Goal: Find specific page/section: Find specific page/section

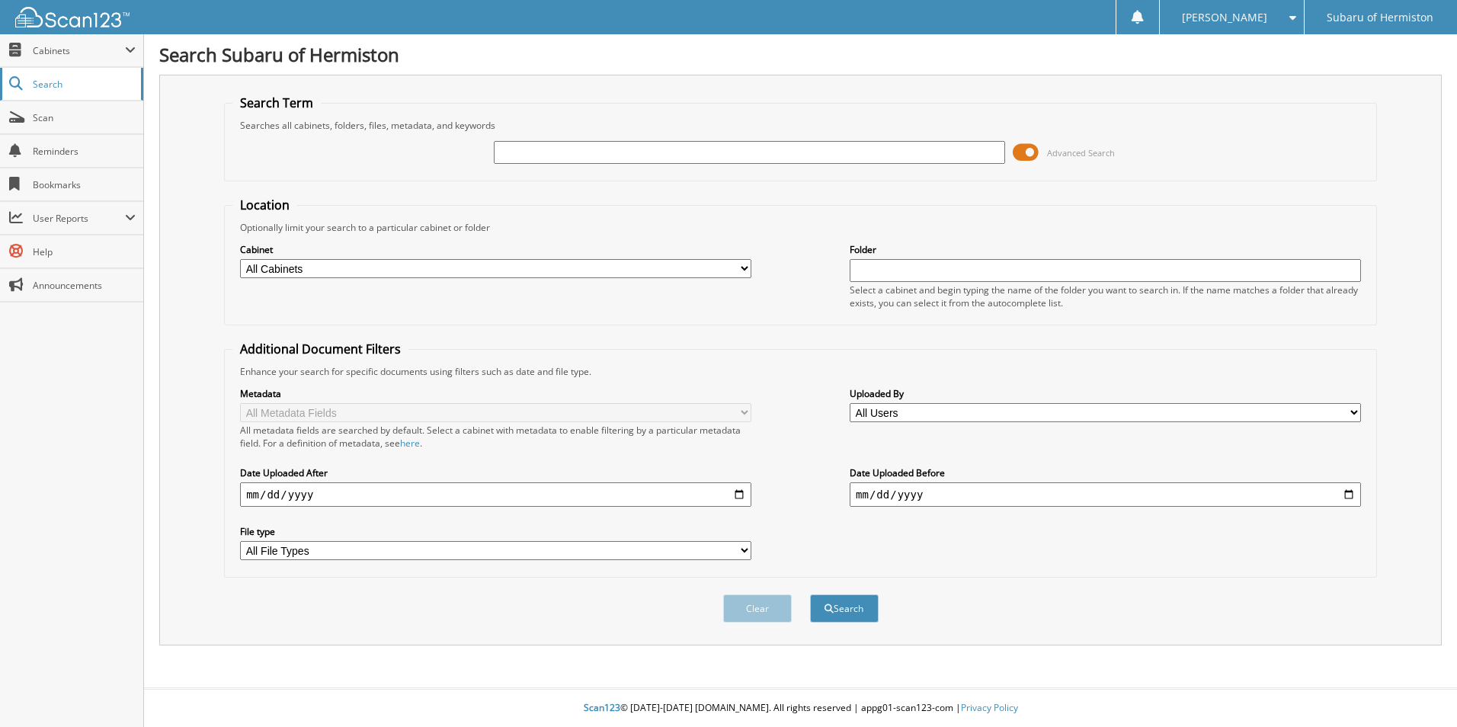
click at [101, 86] on span "Search" at bounding box center [83, 84] width 101 height 13
click at [63, 116] on span "Scan" at bounding box center [84, 117] width 103 height 13
click at [63, 85] on span "Search" at bounding box center [83, 84] width 101 height 13
click at [60, 46] on span "Cabinets" at bounding box center [79, 50] width 92 height 13
click at [61, 79] on span "My Company" at bounding box center [80, 84] width 112 height 14
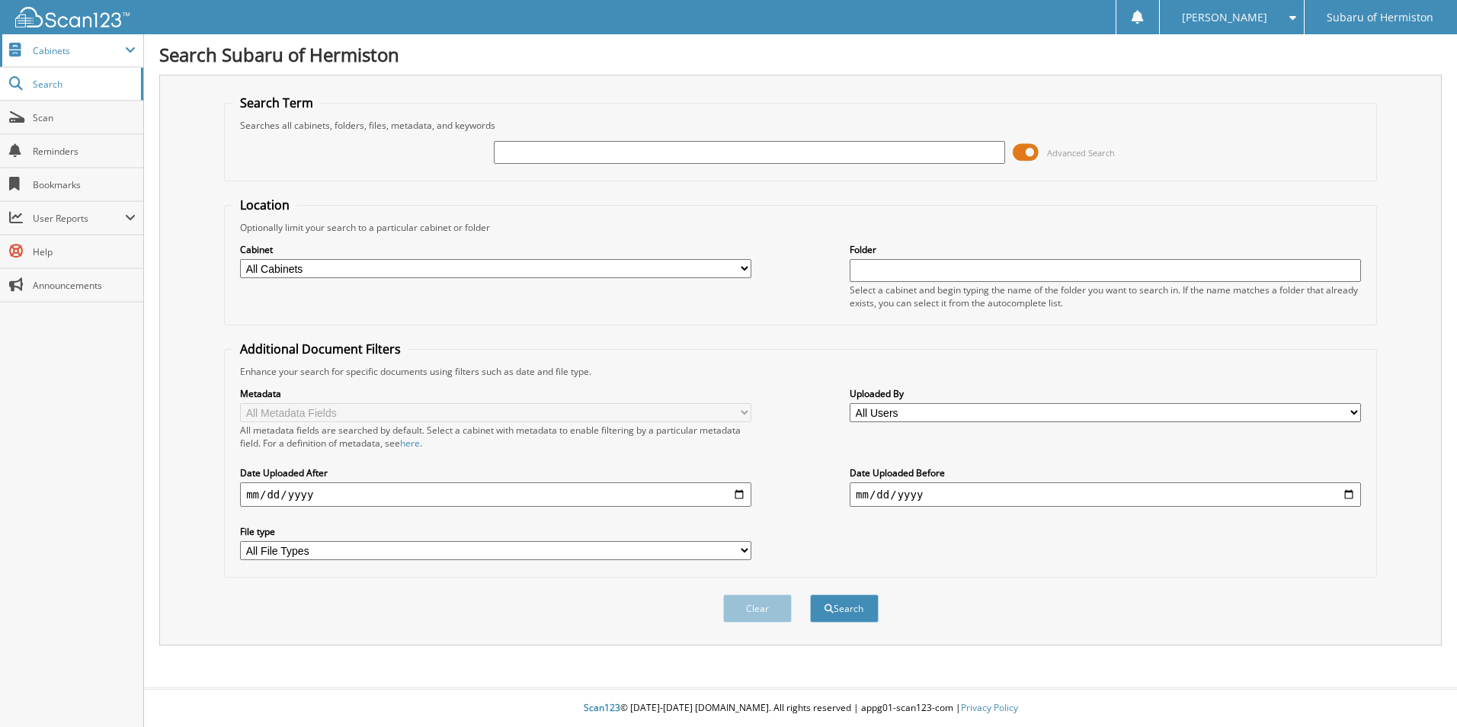
click at [63, 53] on span "Cabinets" at bounding box center [79, 50] width 92 height 13
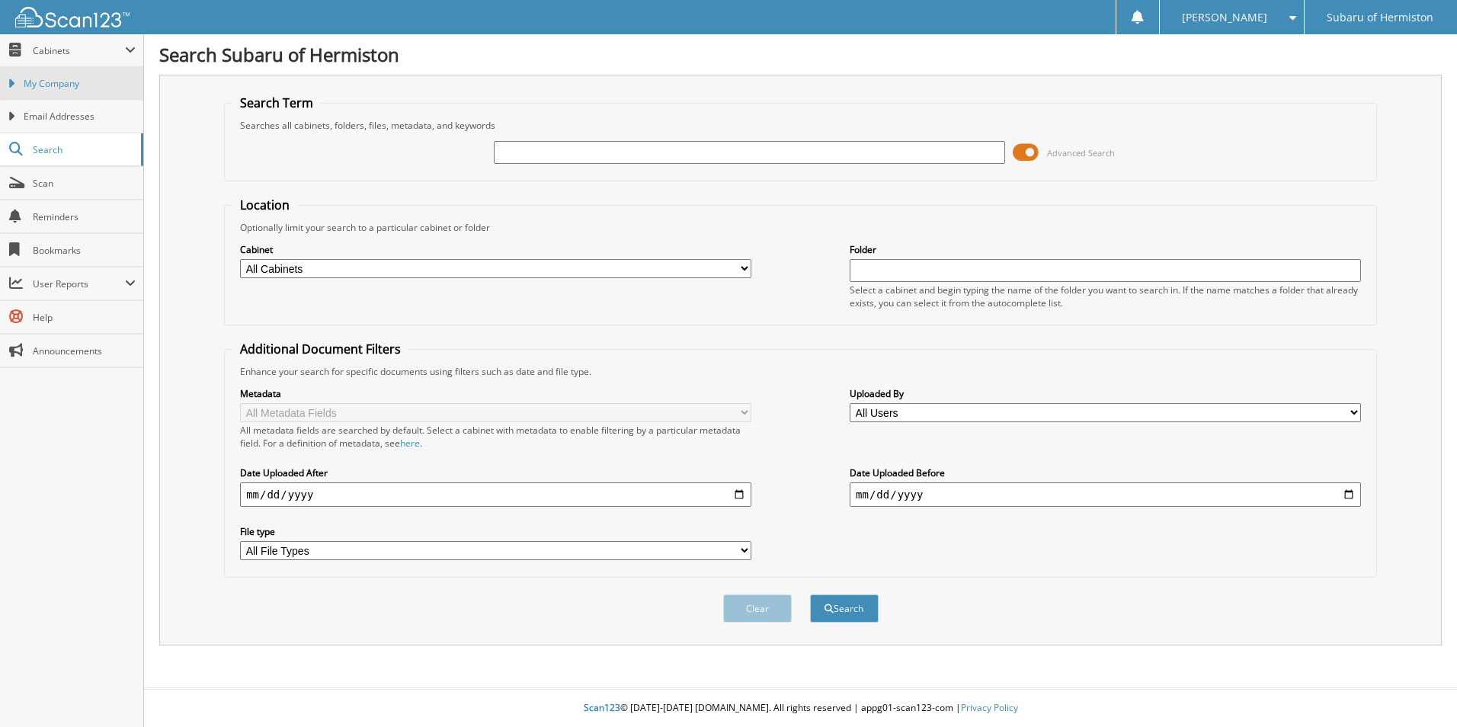
click at [63, 77] on span "My Company" at bounding box center [80, 84] width 112 height 14
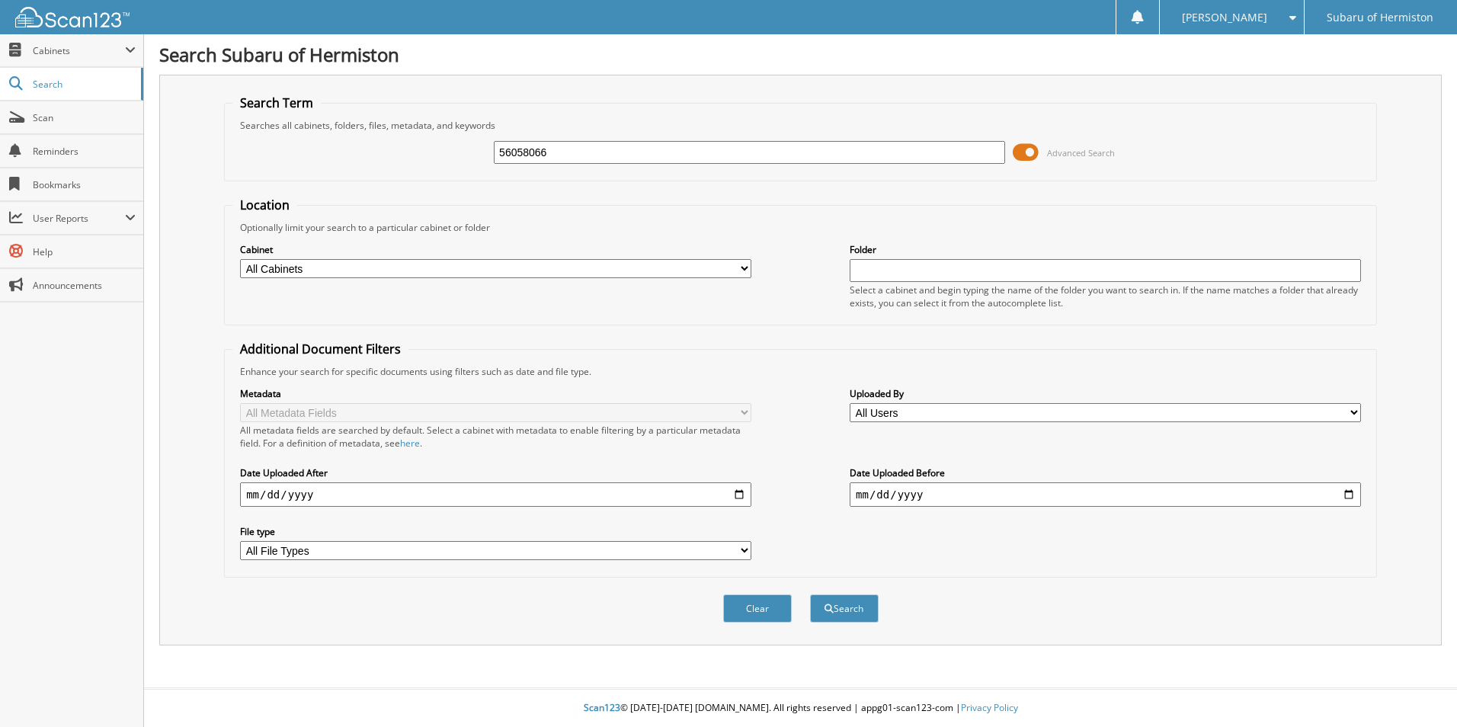
type input "56058066"
click at [810, 595] on button "Search" at bounding box center [844, 609] width 69 height 28
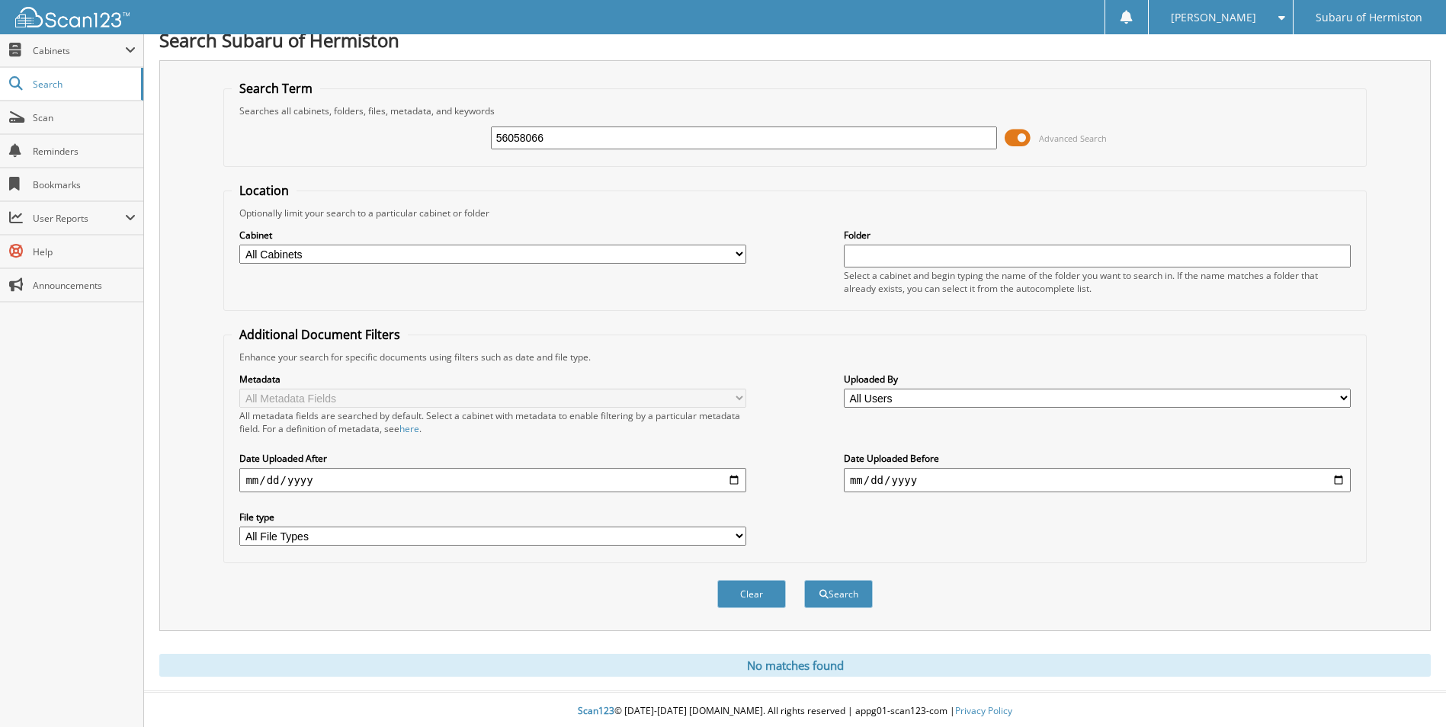
scroll to position [18, 0]
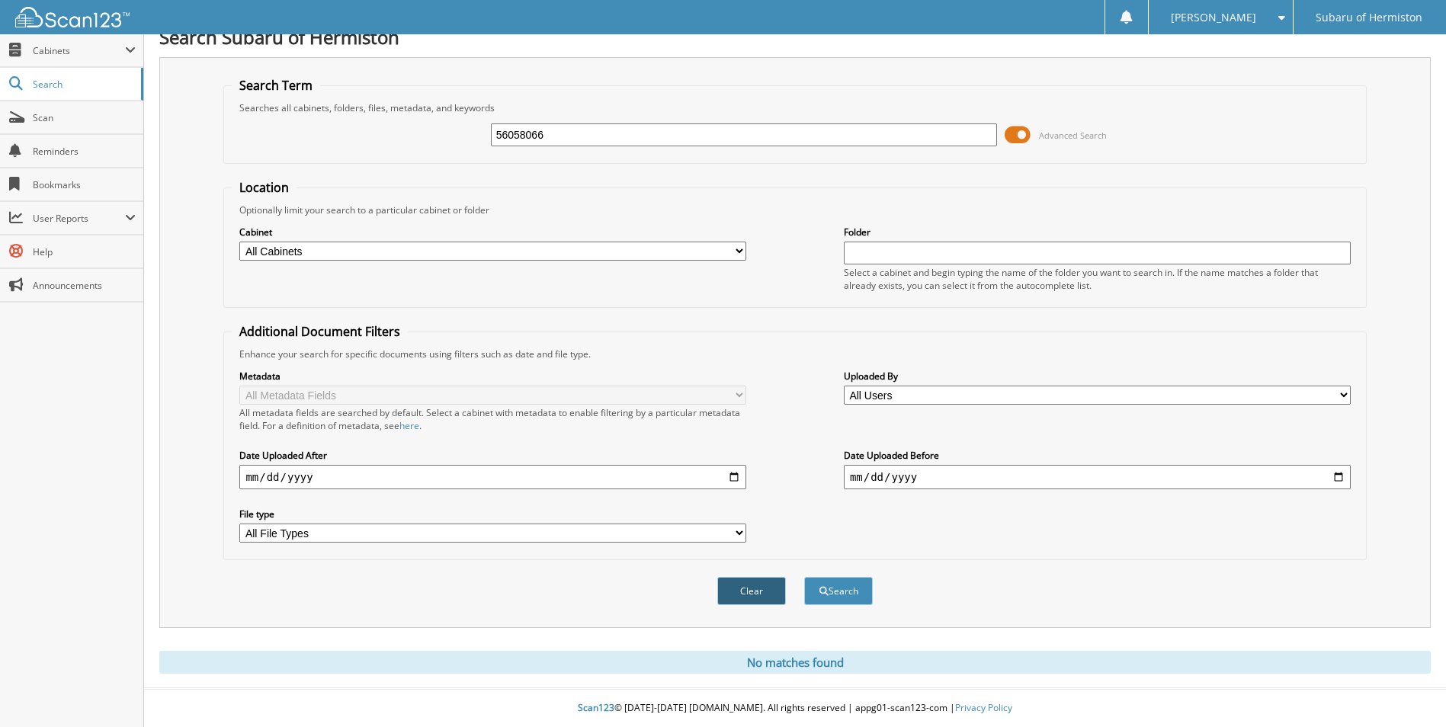
click at [755, 597] on button "Clear" at bounding box center [751, 591] width 69 height 28
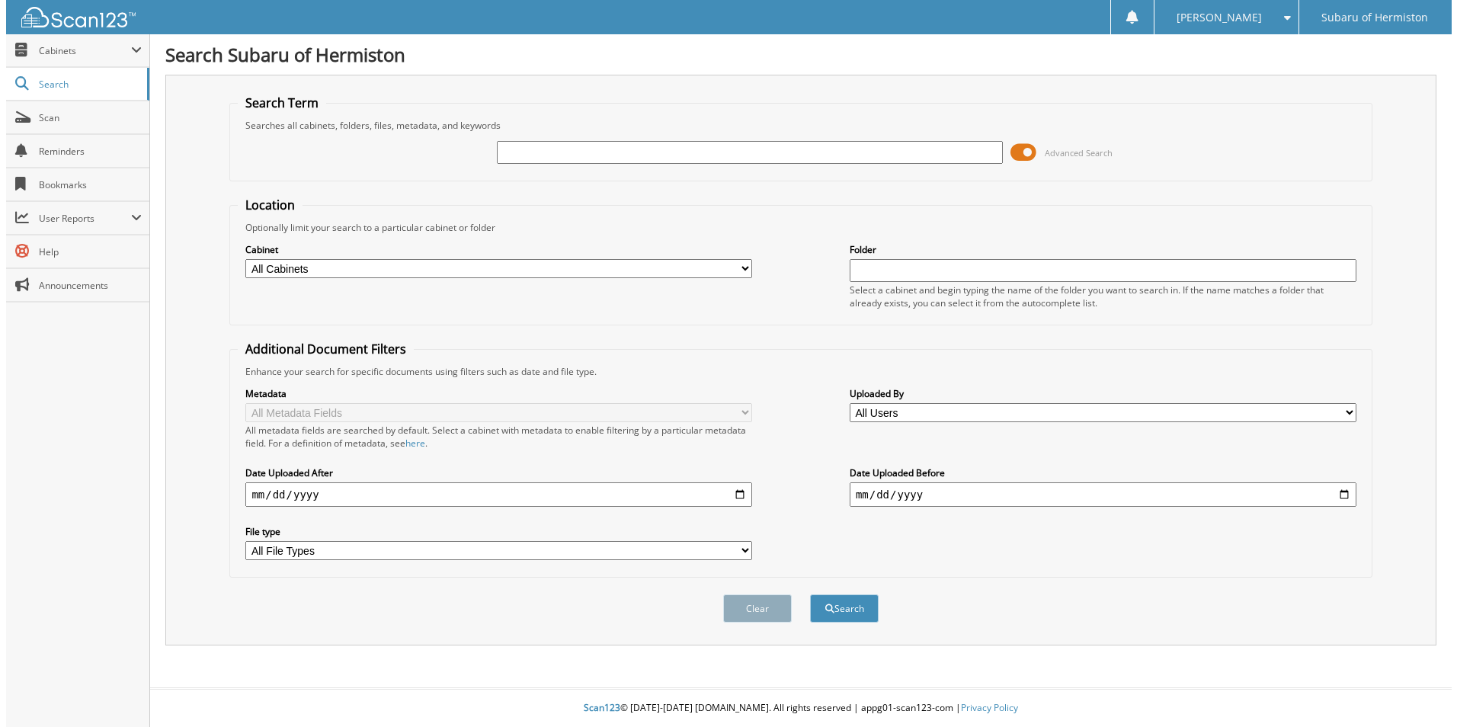
scroll to position [0, 0]
click at [47, 46] on span "Cabinets" at bounding box center [79, 50] width 92 height 13
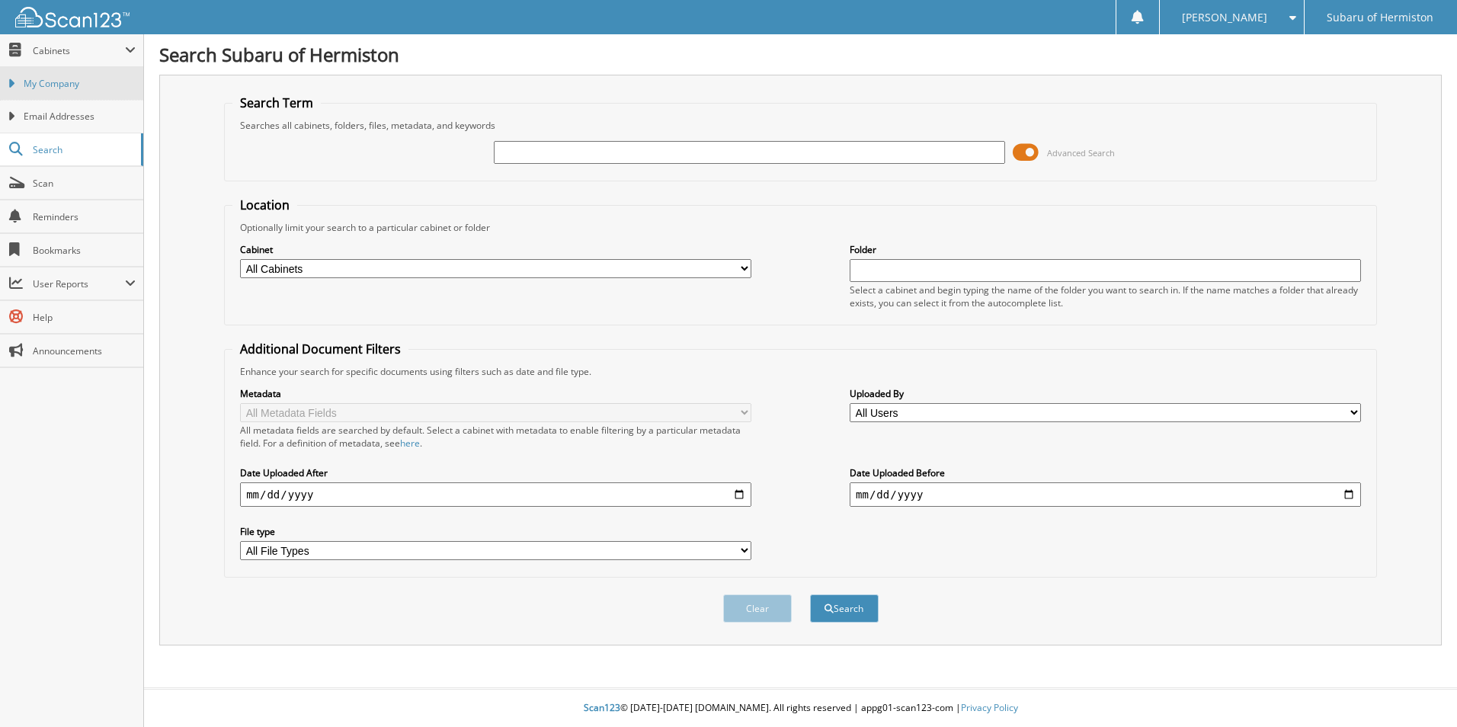
click at [53, 76] on link "My Company" at bounding box center [71, 83] width 143 height 33
click at [70, 82] on span "My Company" at bounding box center [80, 84] width 112 height 14
